Goal: Information Seeking & Learning: Learn about a topic

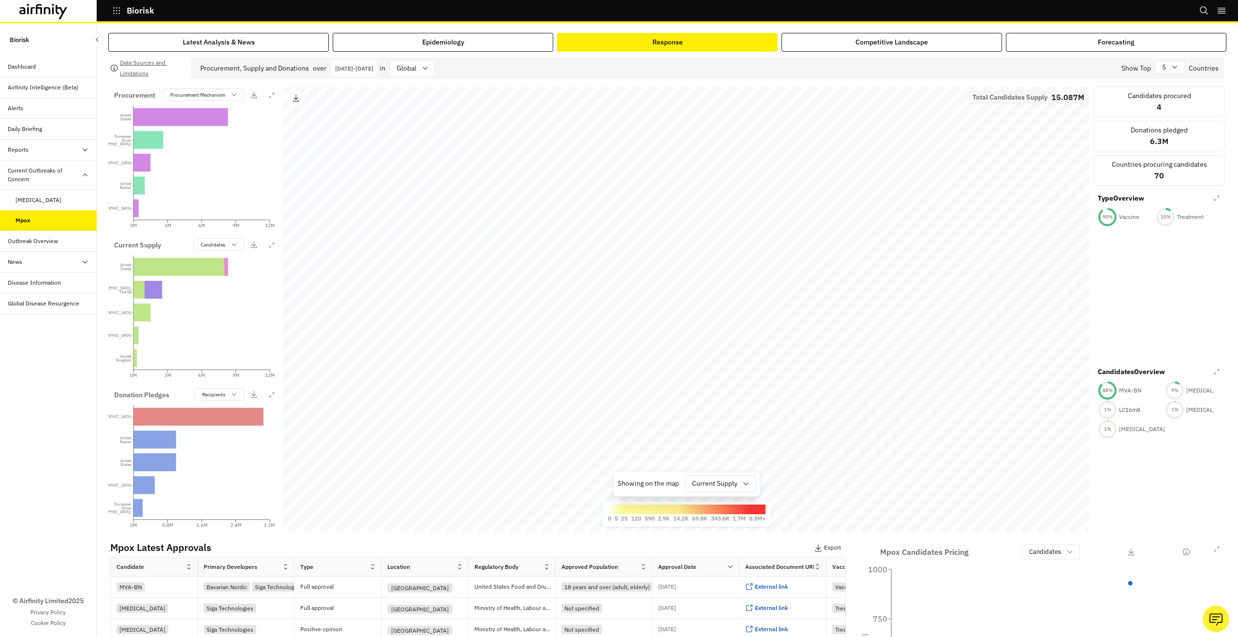
click at [50, 16] on icon at bounding box center [43, 11] width 48 height 15
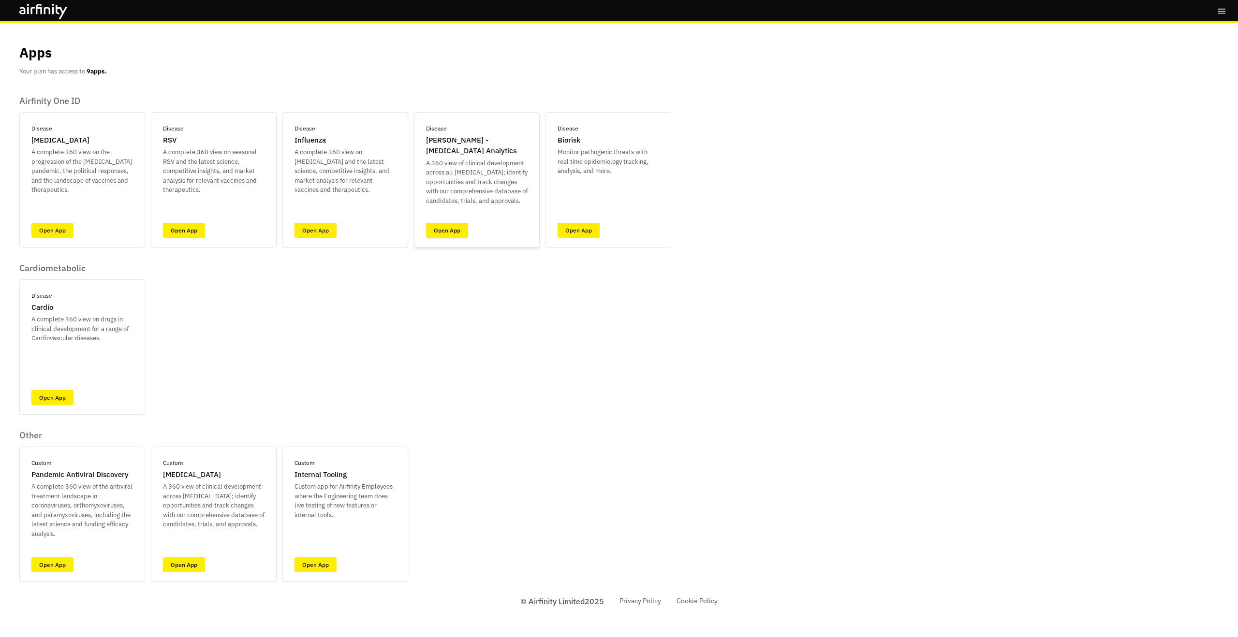
click at [441, 231] on link "Open App" at bounding box center [447, 230] width 42 height 15
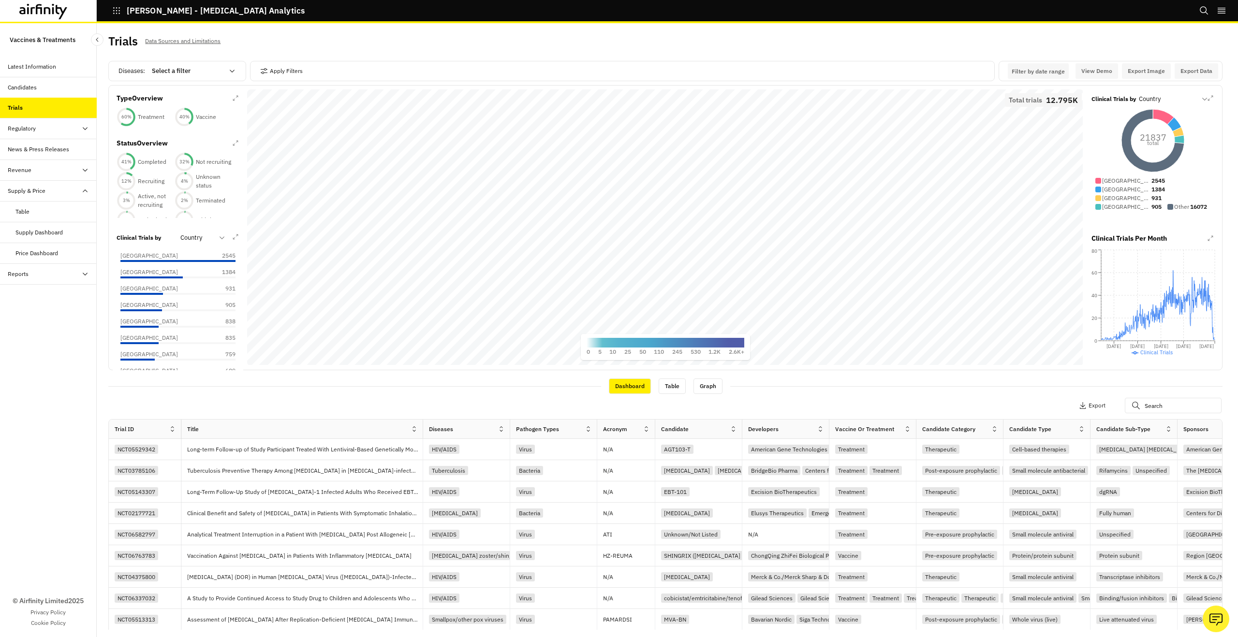
scroll to position [2, 0]
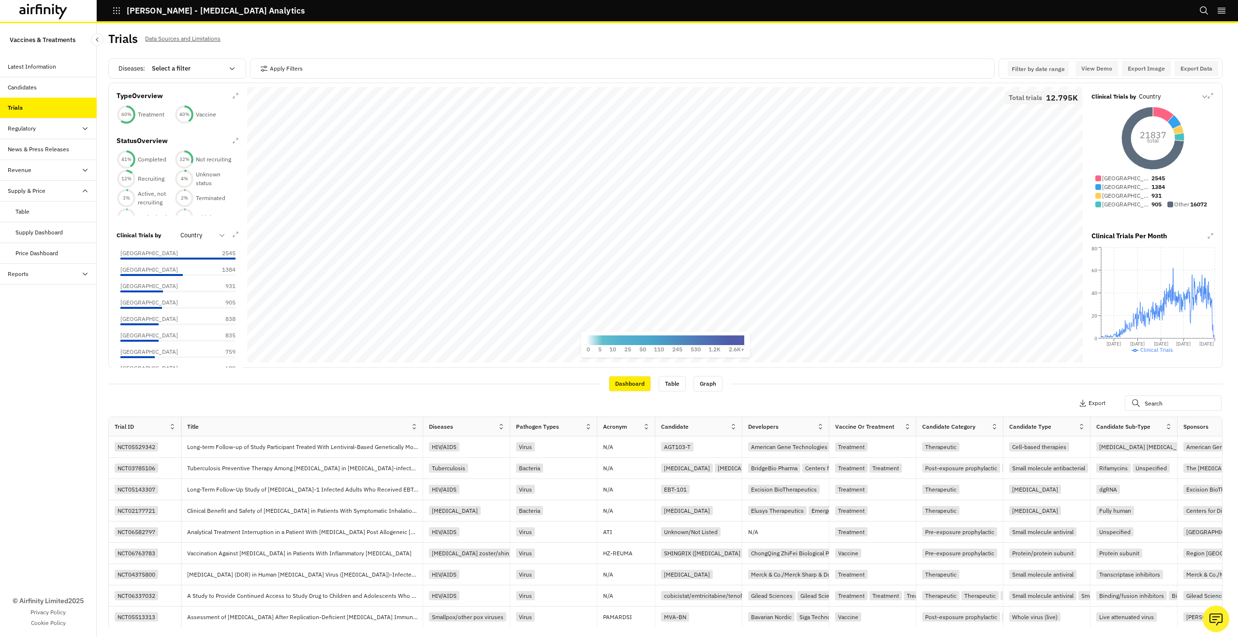
click at [173, 71] on div at bounding box center [188, 69] width 72 height 12
type input "ch"
click at [209, 194] on div "Chikungunya" at bounding box center [208, 196] width 111 height 10
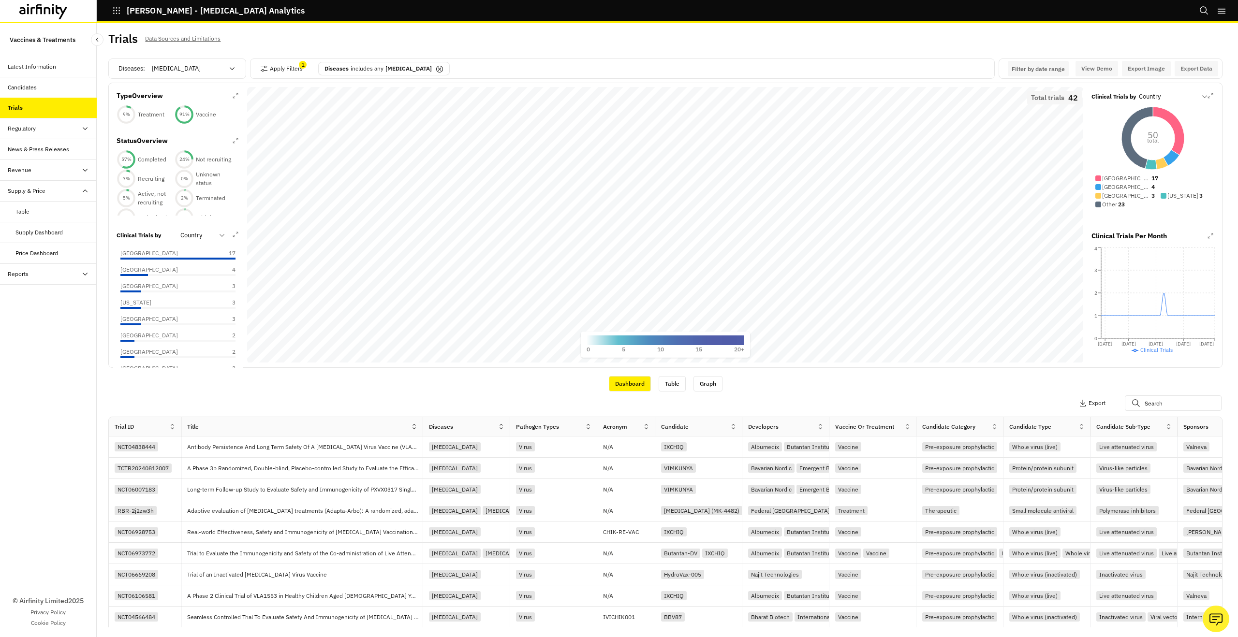
click at [1143, 99] on div at bounding box center [1167, 97] width 57 height 12
click at [1162, 122] on p "Candidate" at bounding box center [1155, 123] width 30 height 10
click at [1147, 179] on p "Vaccine V184" at bounding box center [1159, 178] width 35 height 9
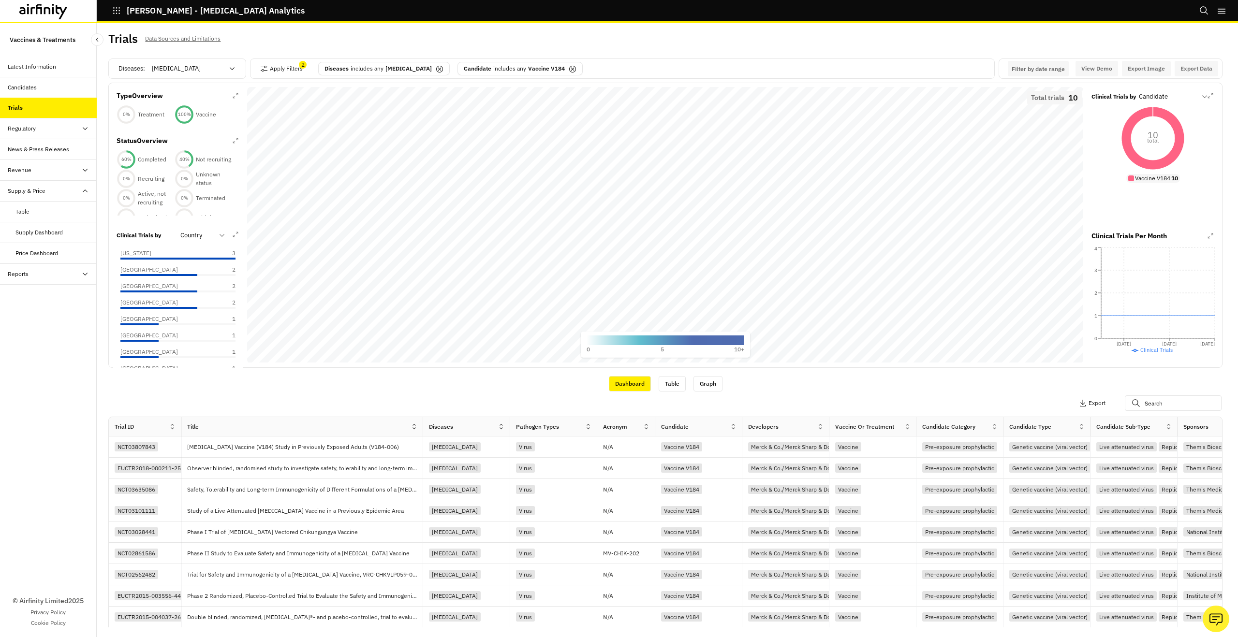
click at [1147, 179] on p "Vaccine V184" at bounding box center [1152, 178] width 35 height 9
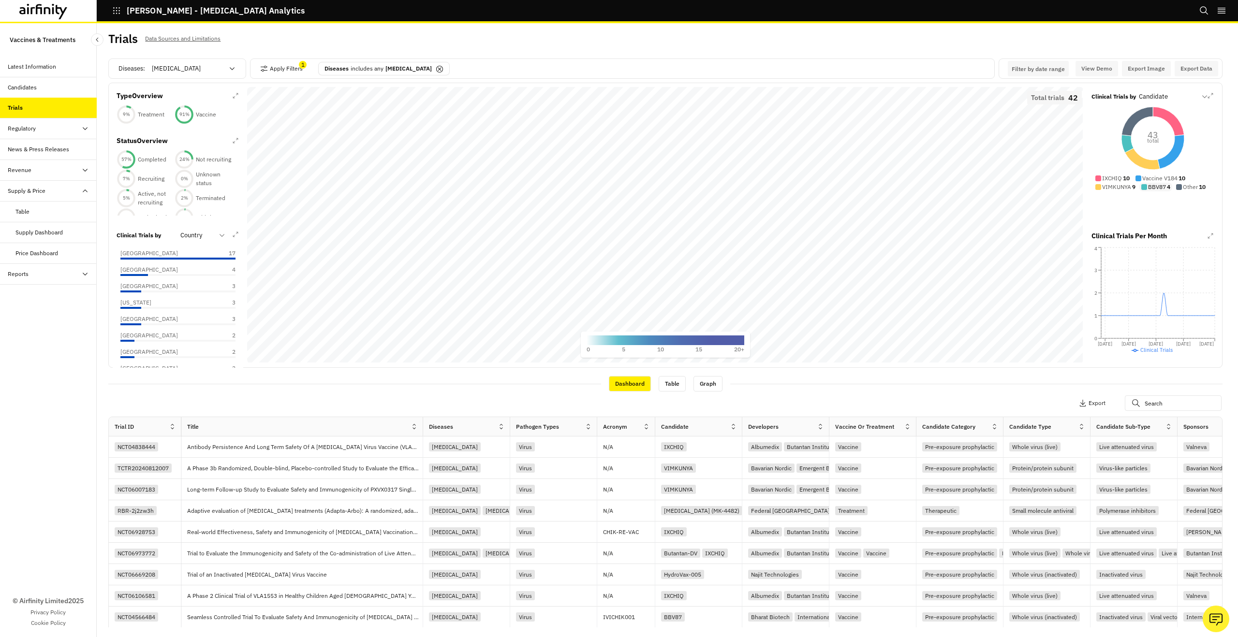
click at [1151, 192] on p "BBV87" at bounding box center [1157, 187] width 18 height 9
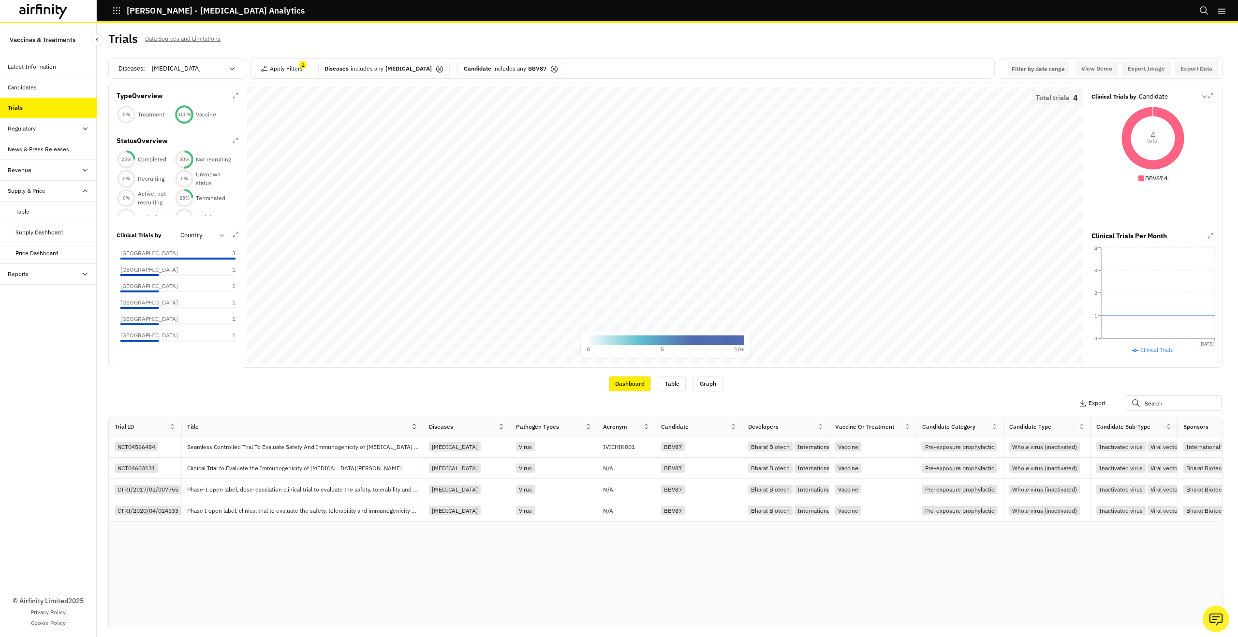
click at [1152, 180] on p "BBV87" at bounding box center [1154, 178] width 18 height 9
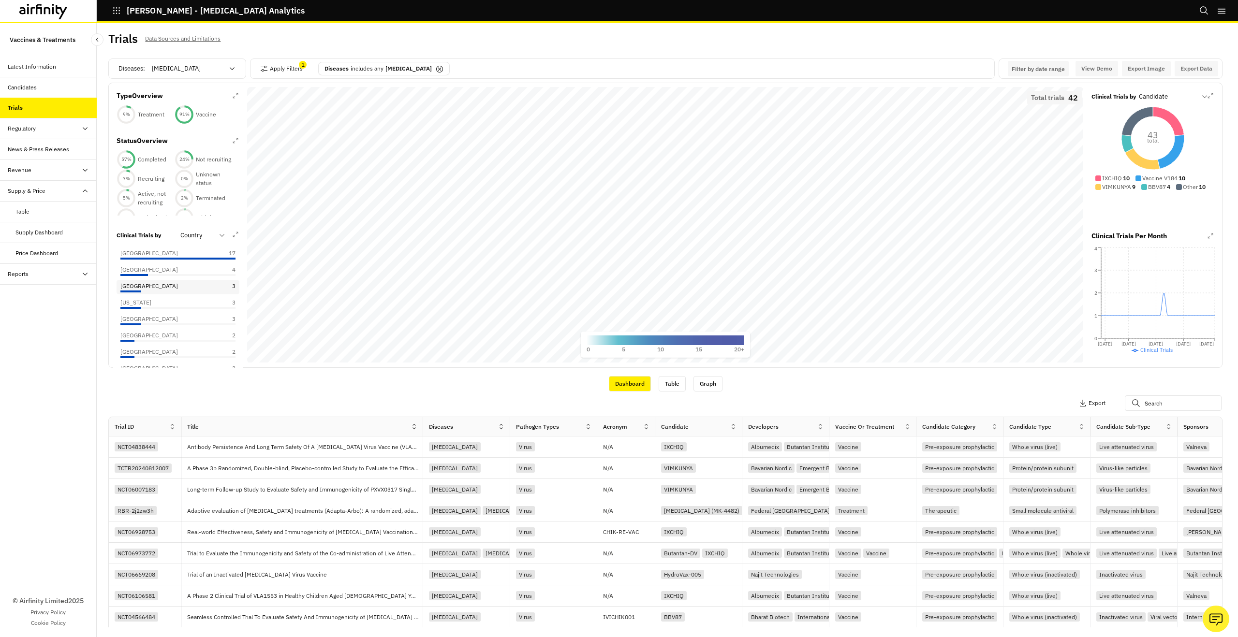
click at [148, 291] on div "Brazil 3" at bounding box center [177, 286] width 115 height 9
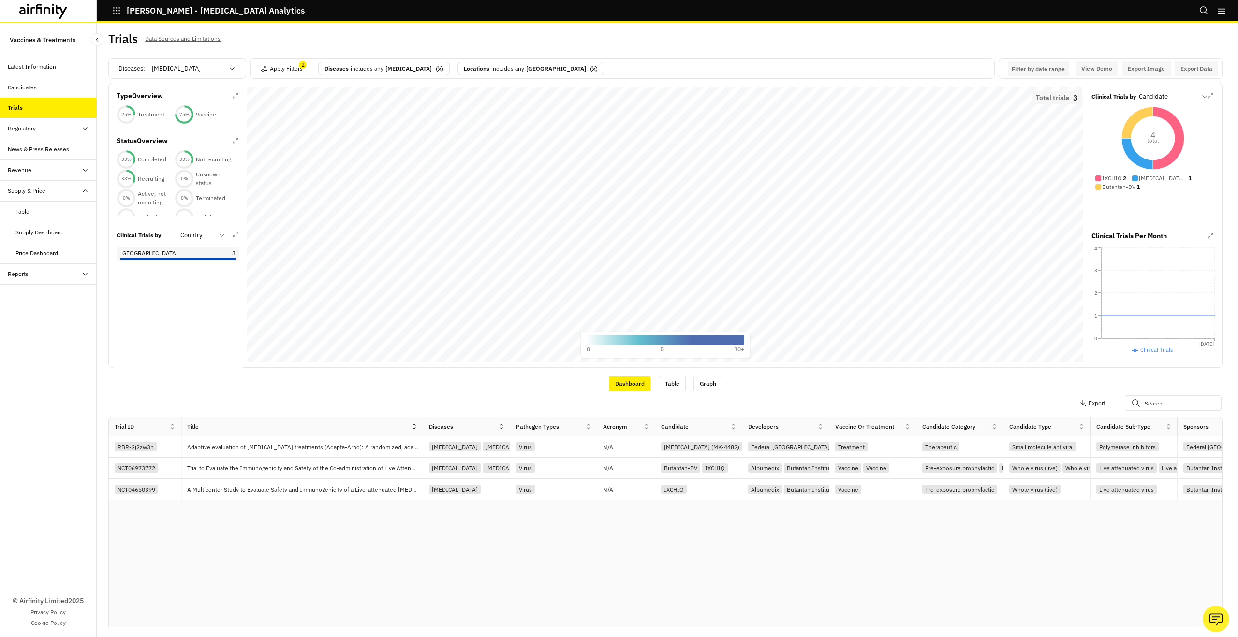
click at [148, 260] on div at bounding box center [177, 259] width 115 height 2
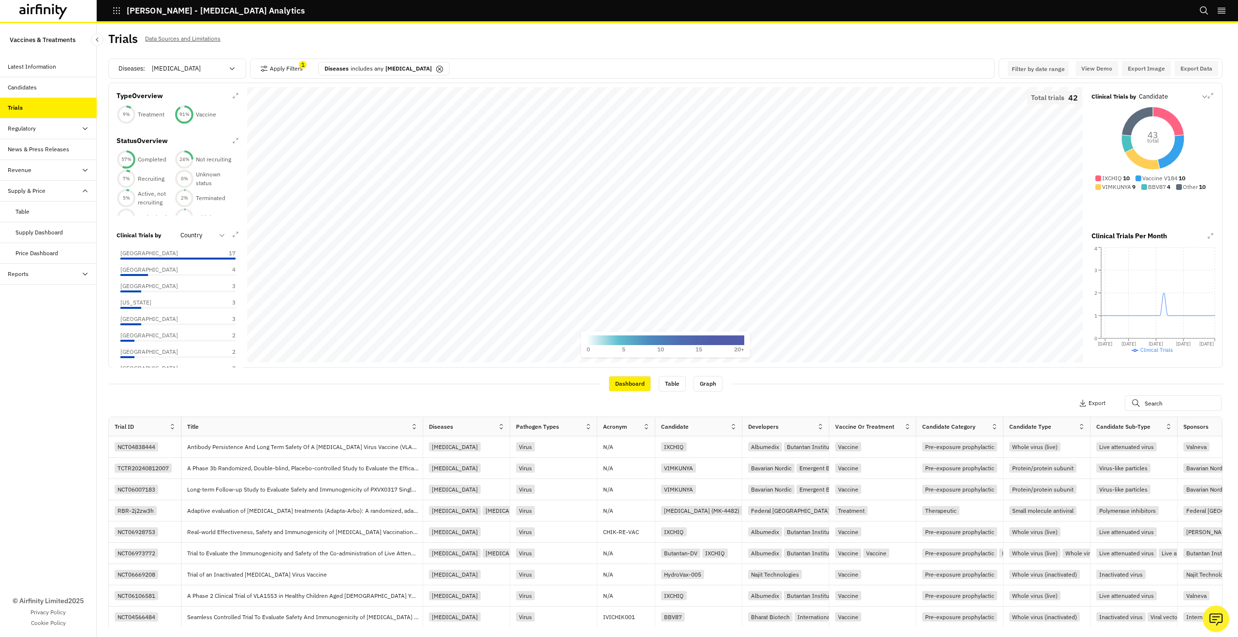
click at [1174, 122] on icon at bounding box center [1168, 121] width 31 height 29
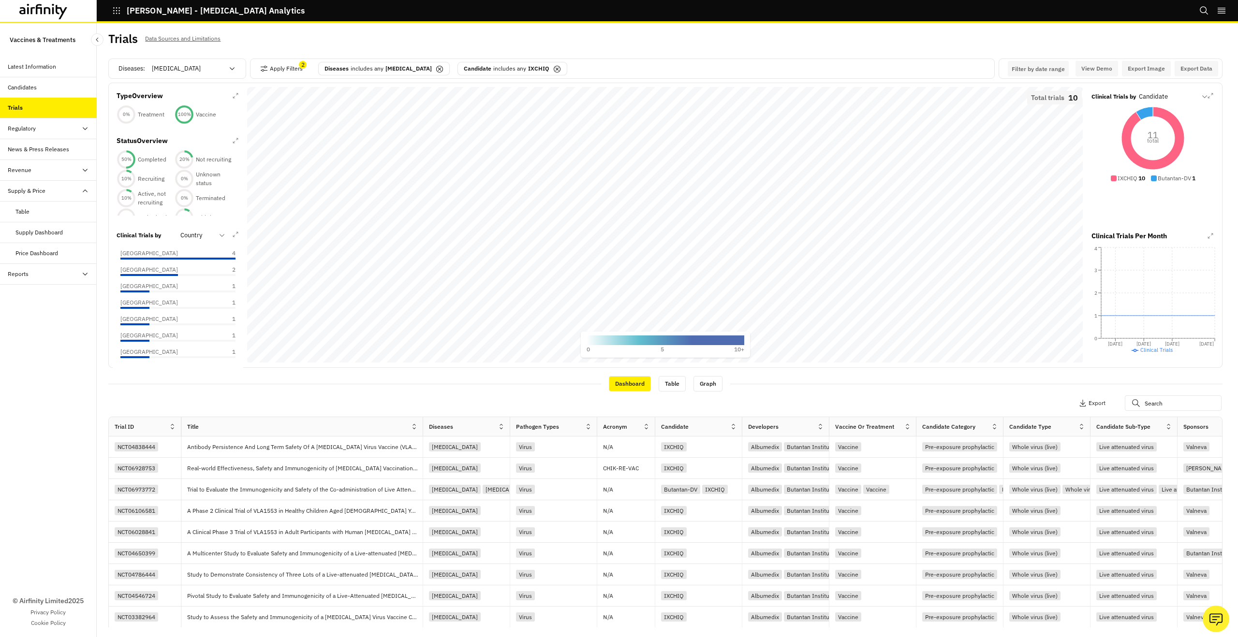
click at [1173, 123] on icon at bounding box center [1153, 138] width 63 height 63
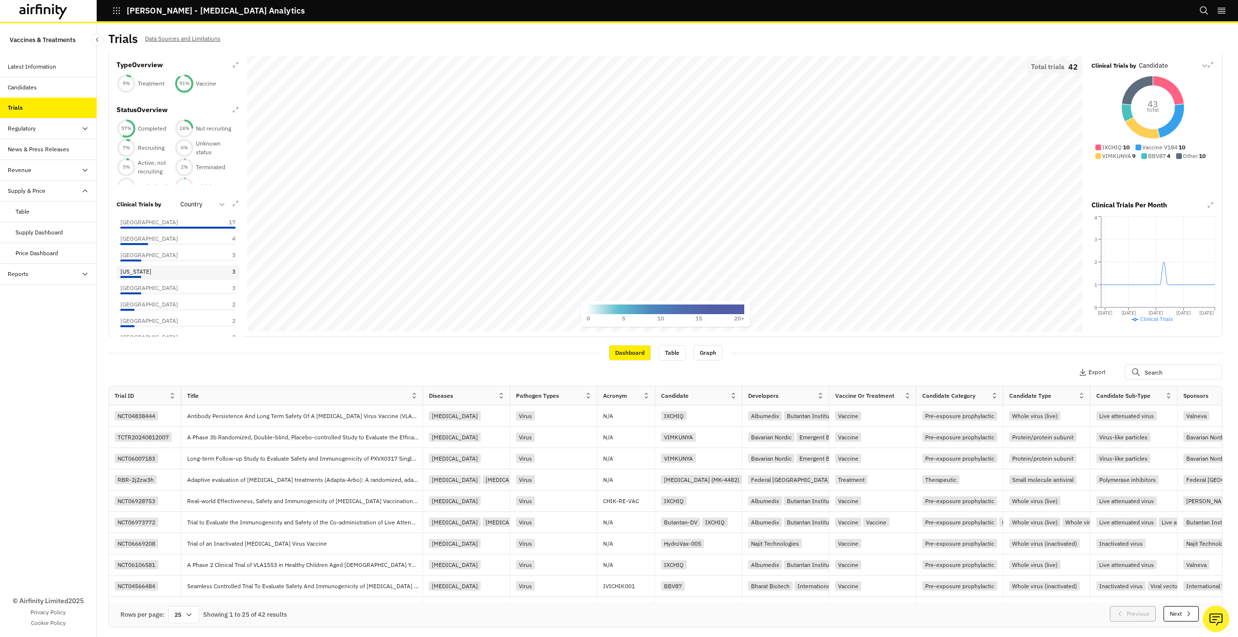
scroll to position [0, 0]
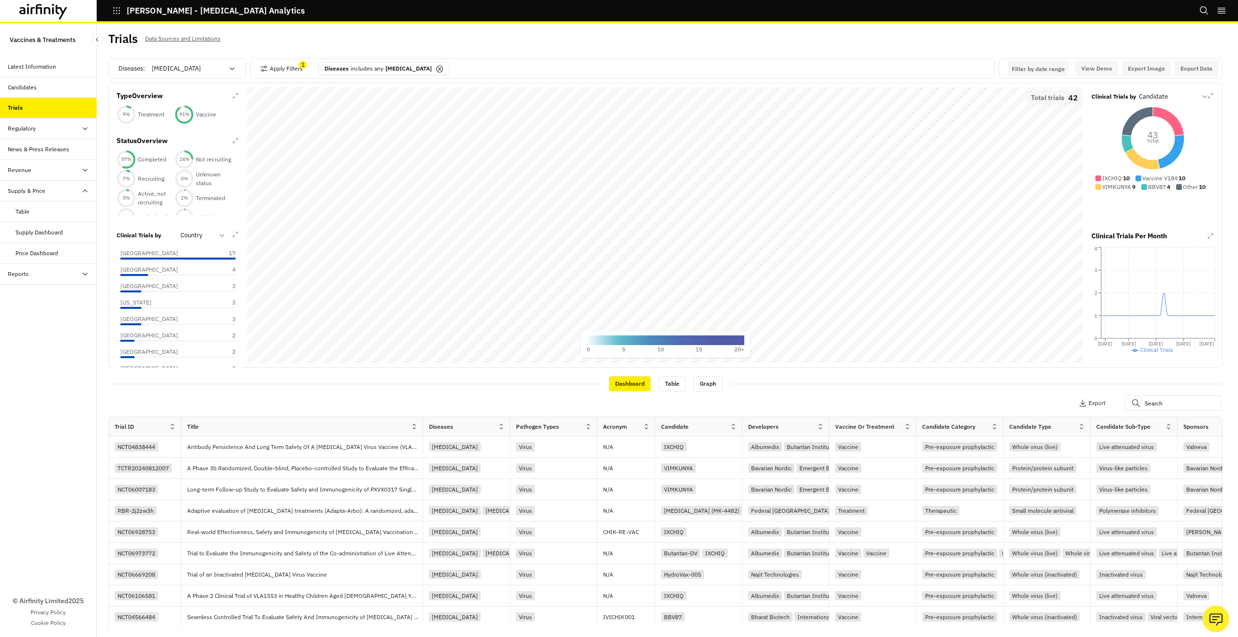
click at [30, 250] on div "Price Dashboard" at bounding box center [36, 253] width 43 height 9
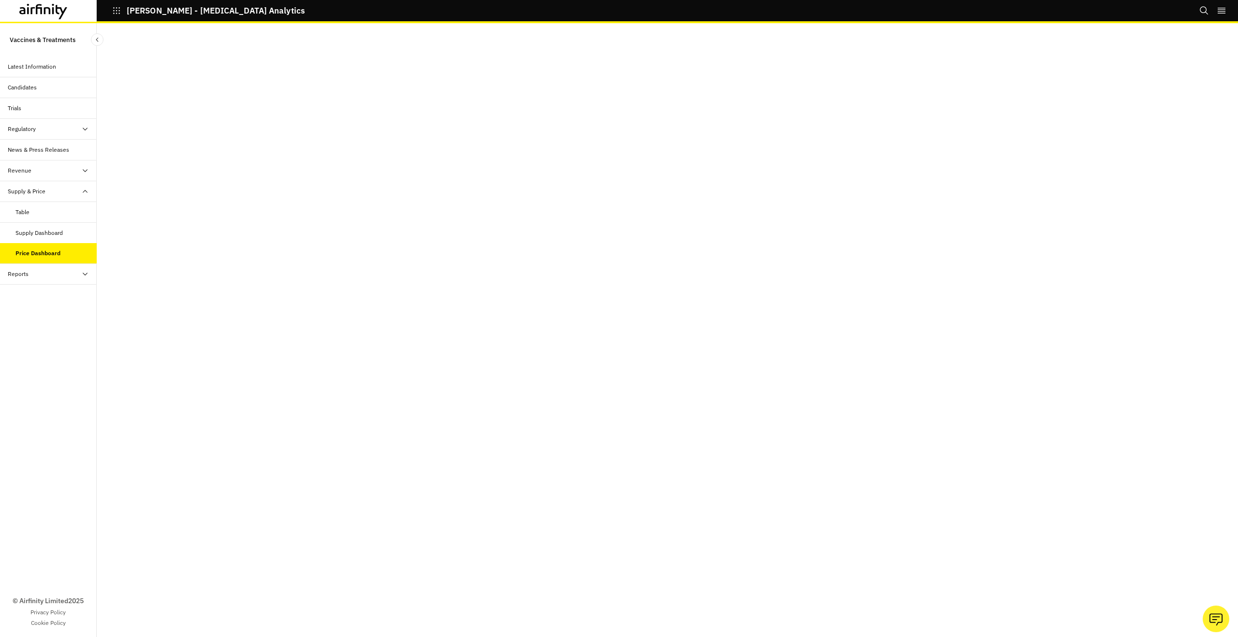
click at [32, 234] on div "Supply Dashboard" at bounding box center [38, 233] width 47 height 9
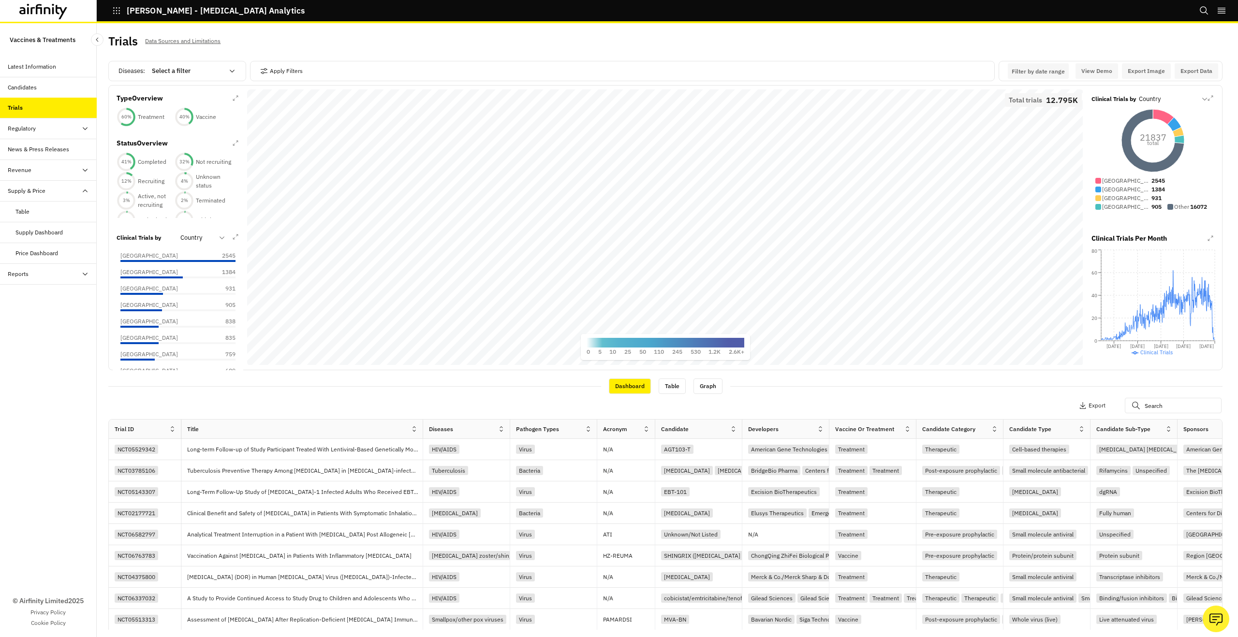
scroll to position [2, 0]
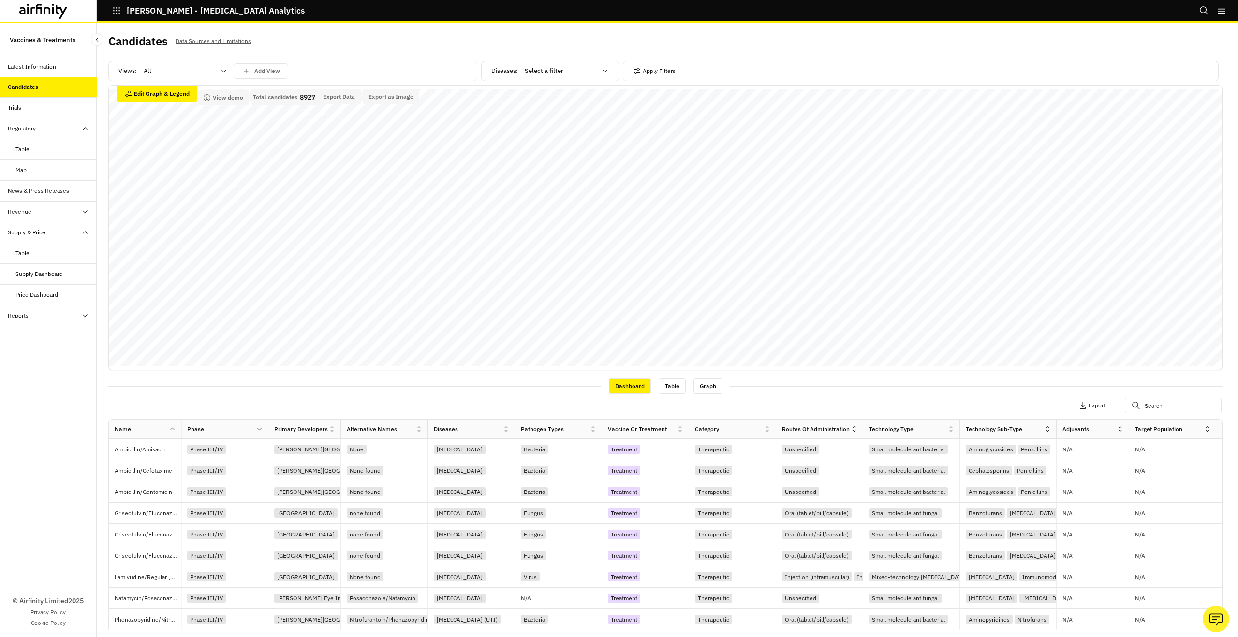
click at [61, 251] on div "Table" at bounding box center [55, 253] width 81 height 9
